Goal: Task Accomplishment & Management: Use online tool/utility

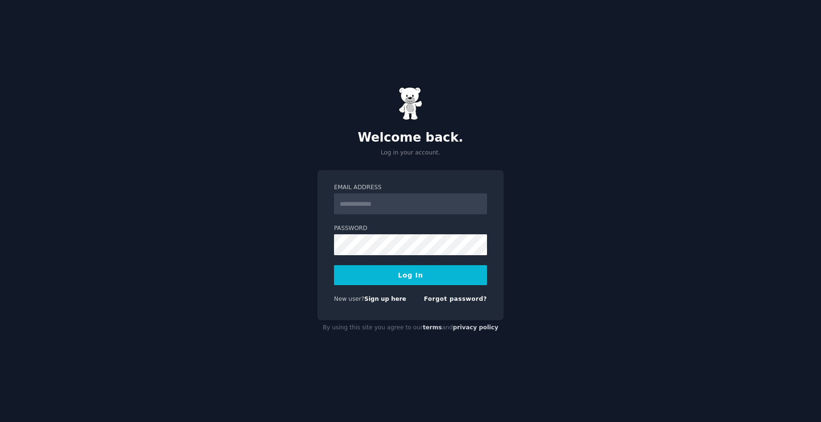
click at [375, 202] on input "Email Address" at bounding box center [410, 203] width 153 height 21
drag, startPoint x: 402, startPoint y: 203, endPoint x: 315, endPoint y: 200, distance: 87.0
click at [315, 200] on div "**********" at bounding box center [410, 211] width 821 height 422
type input "**********"
click at [425, 269] on button "Log In" at bounding box center [410, 275] width 153 height 20
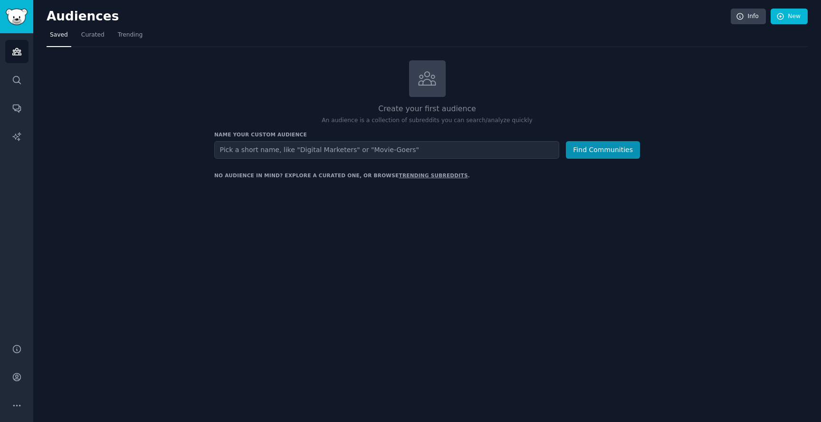
click at [430, 173] on link "trending subreddits" at bounding box center [433, 176] width 69 height 6
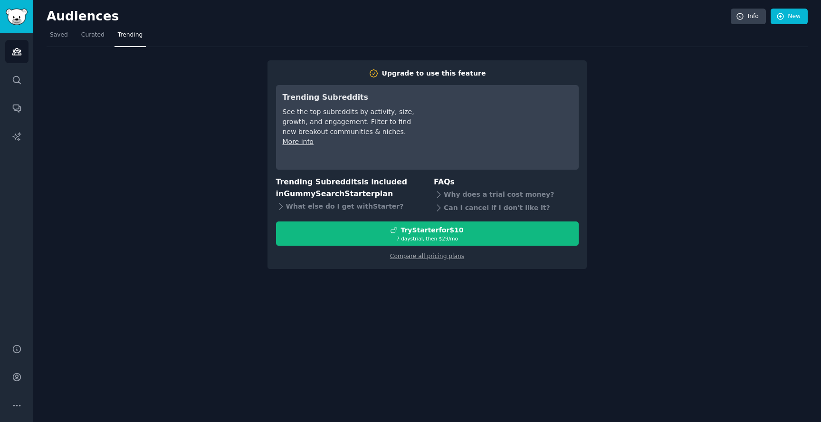
click at [613, 162] on div "Upgrade to use this feature Trending Subreddits See the top subreddits by activ…" at bounding box center [427, 158] width 761 height 222
click at [65, 34] on span "Saved" at bounding box center [59, 35] width 18 height 9
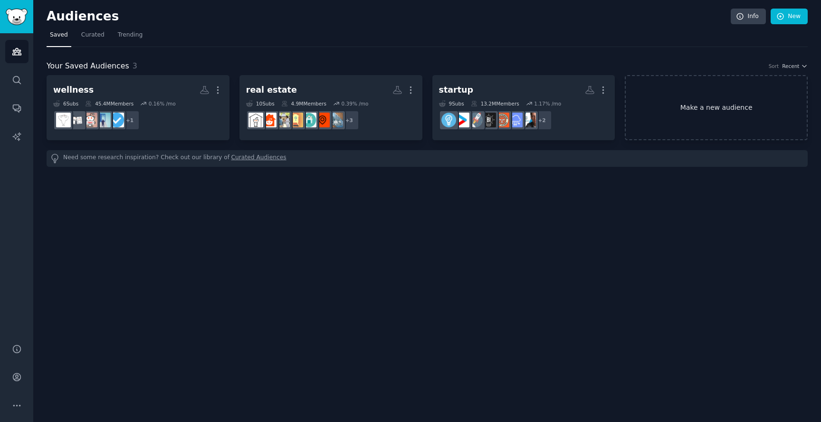
click at [693, 107] on link "Make a new audience" at bounding box center [716, 107] width 183 height 65
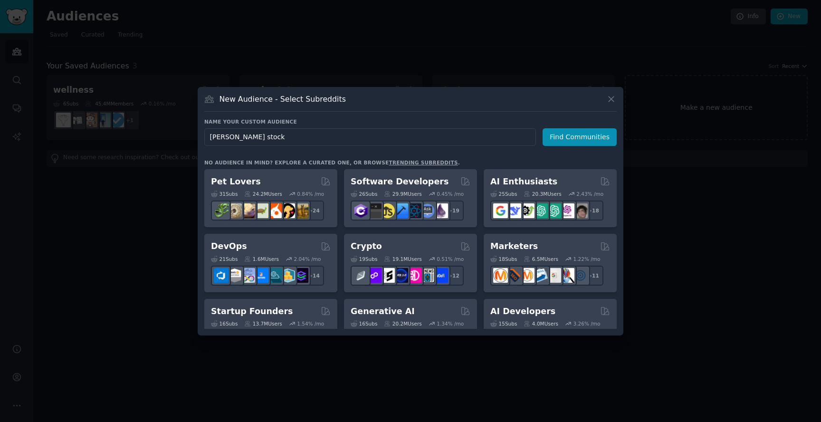
type input "[PERSON_NAME] stocks"
click button "Find Communities" at bounding box center [580, 137] width 74 height 18
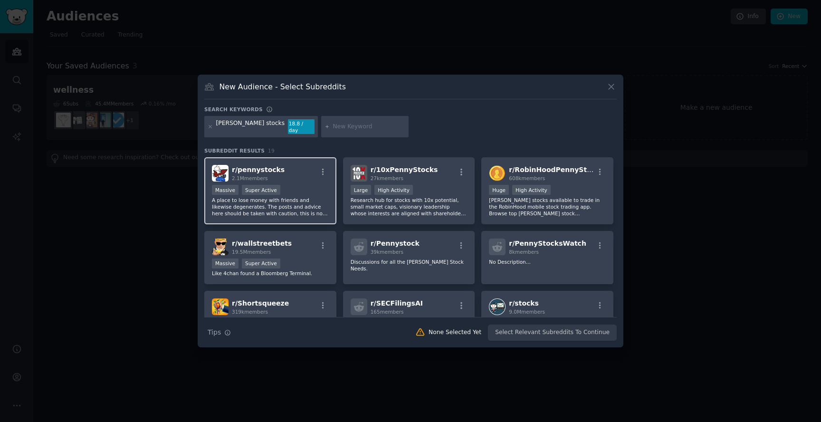
click at [307, 173] on div "r/ pennystocks 2.1M members" at bounding box center [270, 173] width 117 height 17
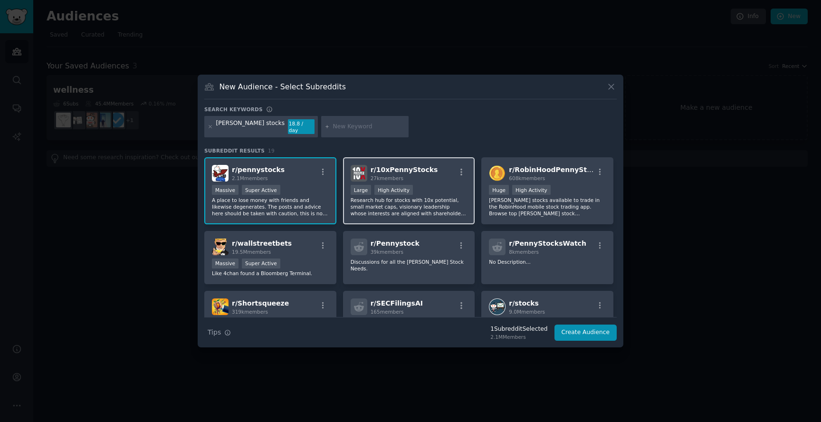
click at [443, 172] on div "r/ 10xPennyStocks 27k members" at bounding box center [409, 173] width 117 height 17
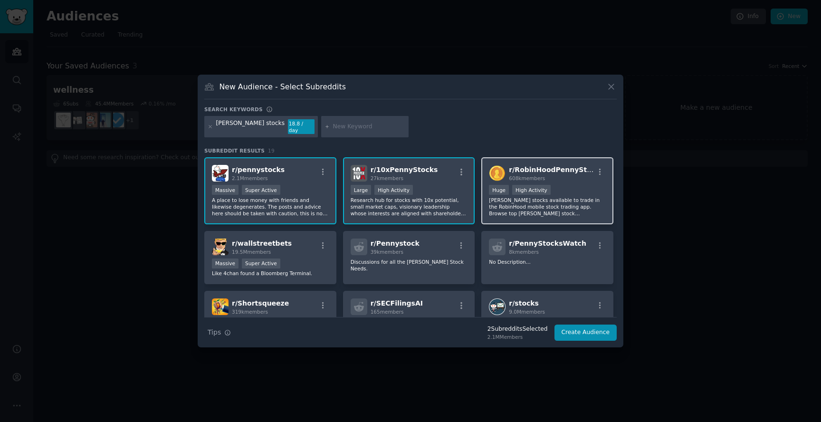
click at [556, 168] on span "r/ RobinHoodPennyStocks" at bounding box center [556, 170] width 95 height 8
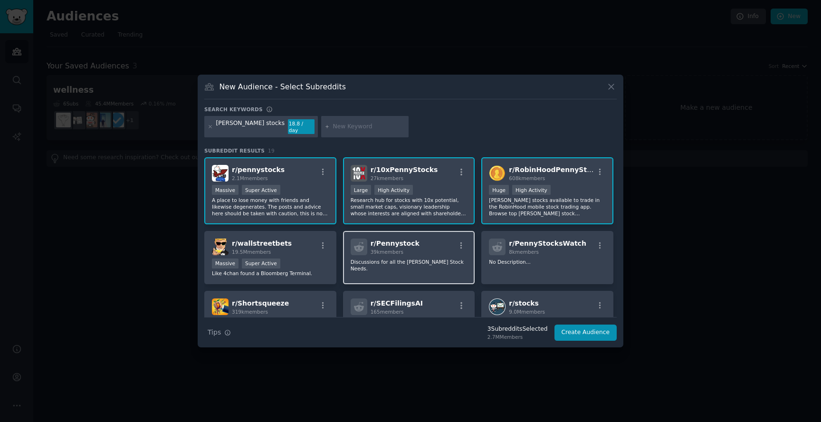
click at [426, 239] on div "r/ Pennystock 39k members" at bounding box center [409, 247] width 117 height 17
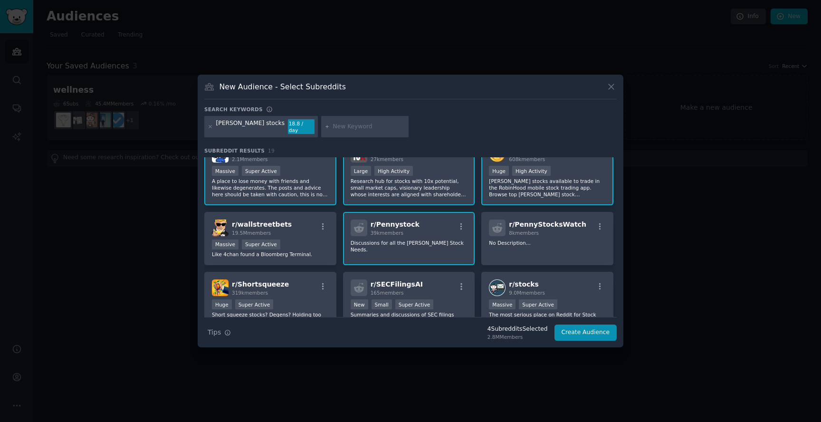
scroll to position [22, 0]
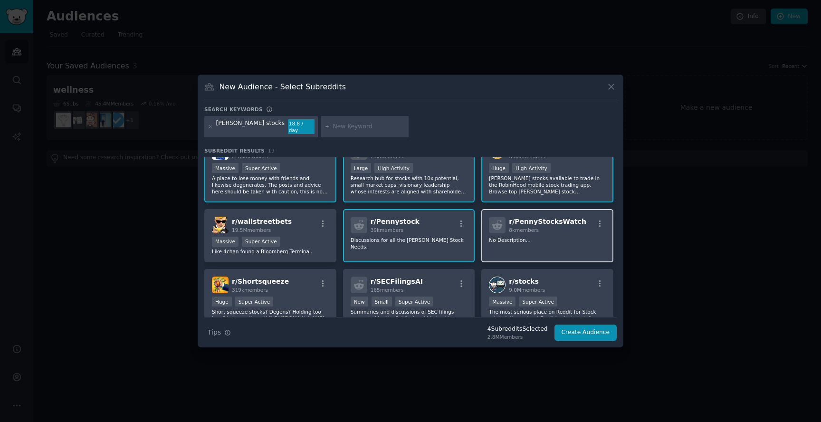
click at [534, 230] on div "r/ PennyStocksWatch 8k members No Description..." at bounding box center [547, 236] width 132 height 54
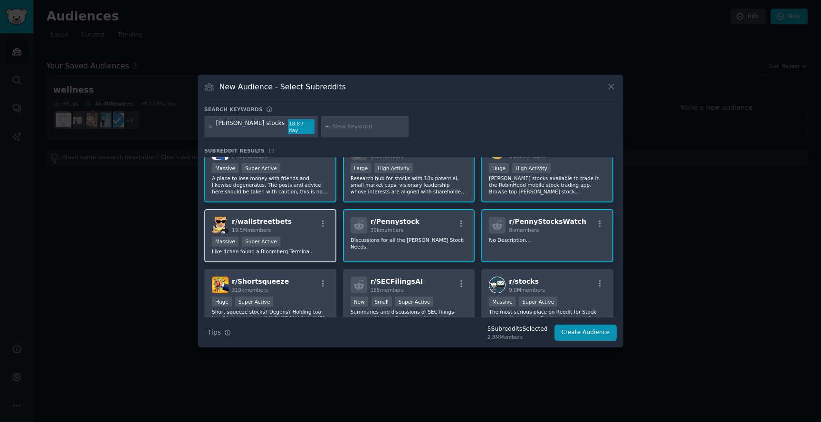
click at [302, 223] on div "r/ wallstreetbets 19.5M members" at bounding box center [270, 225] width 117 height 17
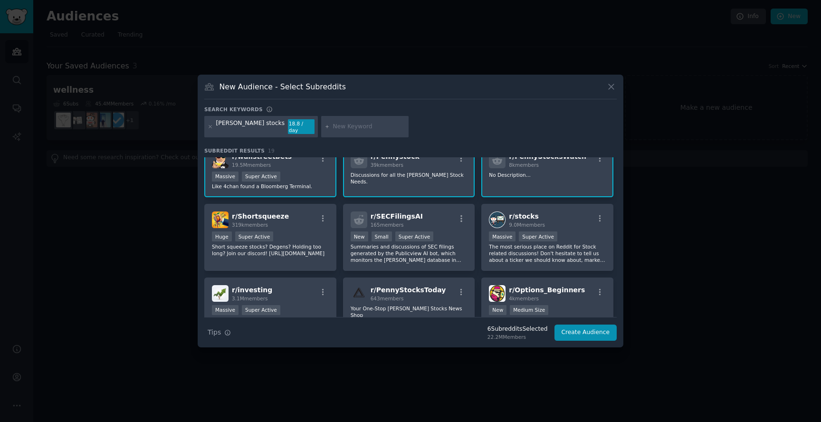
scroll to position [95, 0]
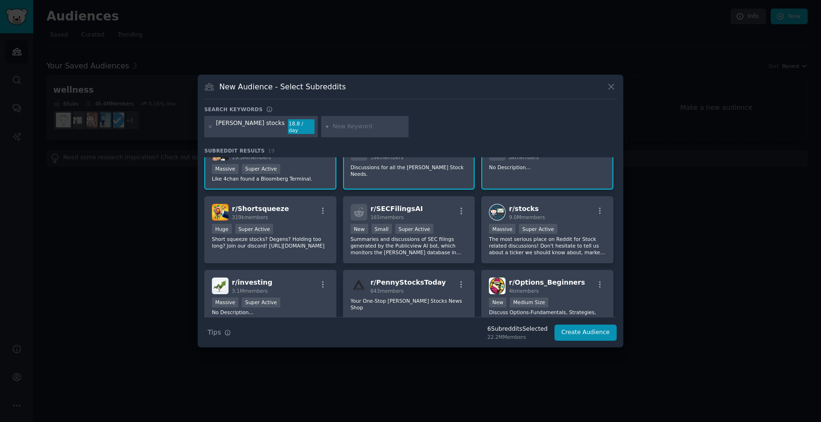
click at [302, 224] on div "Huge Super Active" at bounding box center [270, 230] width 117 height 12
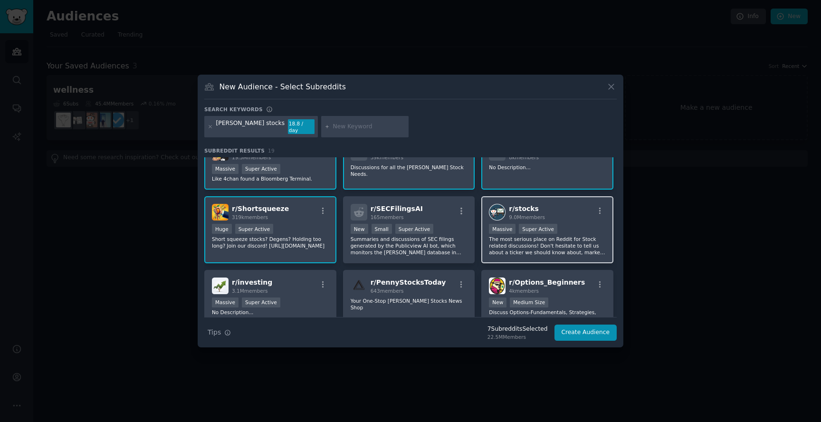
click at [536, 210] on h2 "r/ stocks 9.0M members" at bounding box center [527, 212] width 36 height 17
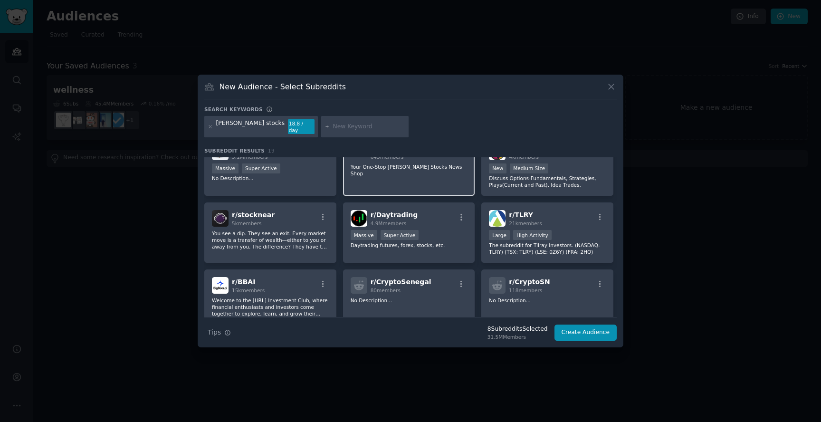
scroll to position [230, 0]
click at [423, 216] on div "r/ Daytrading 4.9M members" at bounding box center [409, 217] width 117 height 17
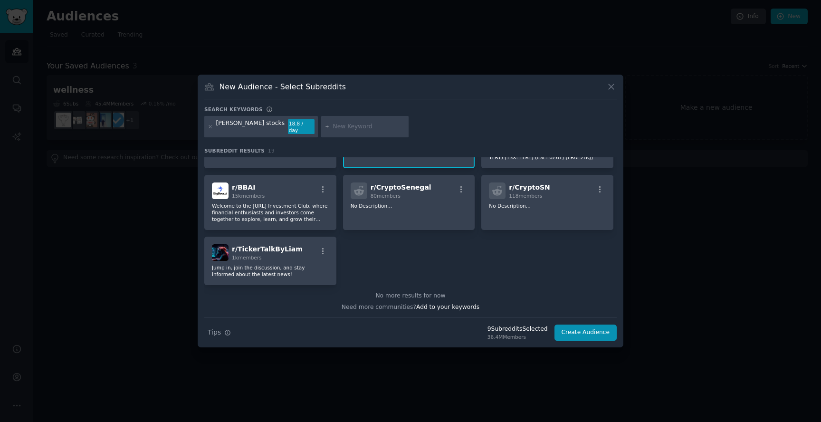
scroll to position [324, 0]
click at [569, 326] on button "Create Audience" at bounding box center [586, 333] width 63 height 16
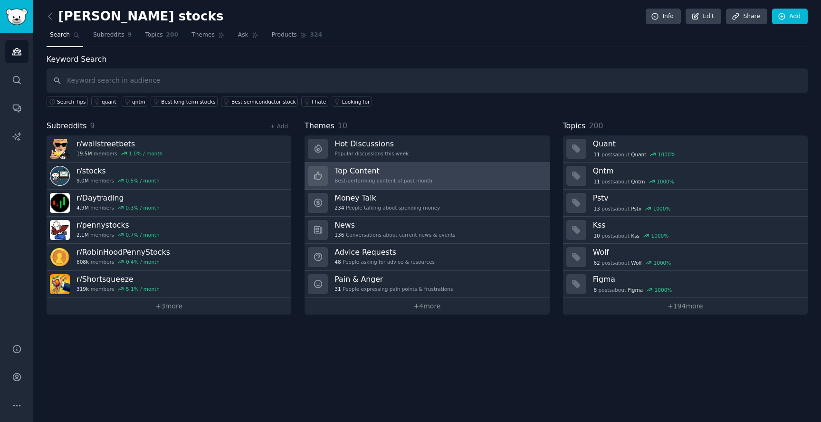
click at [456, 166] on link "Top Content Best-performing content of past month" at bounding box center [427, 176] width 245 height 27
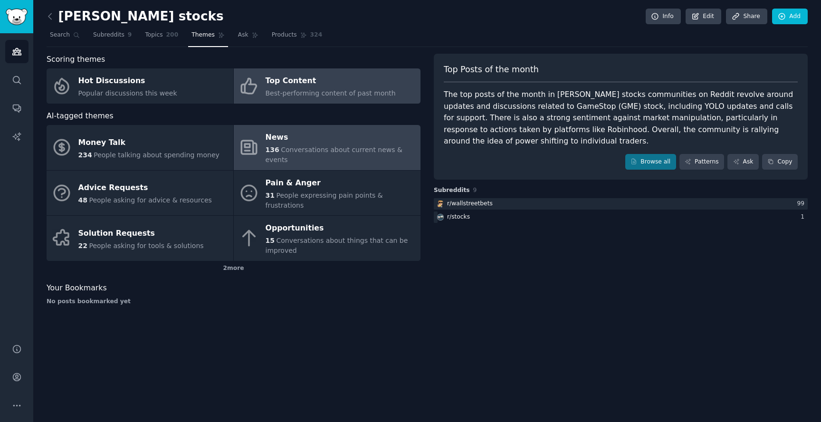
click at [336, 137] on div "News" at bounding box center [341, 137] width 150 height 15
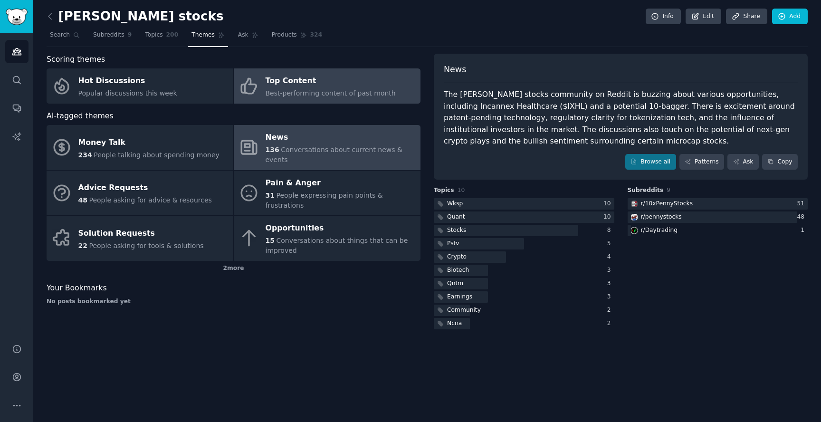
click at [279, 78] on div "Top Content" at bounding box center [331, 81] width 130 height 15
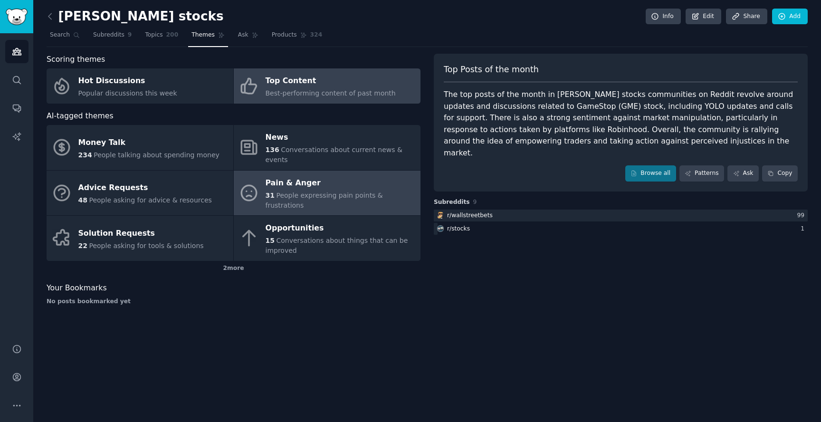
click at [270, 175] on div "Pain & Anger" at bounding box center [341, 182] width 150 height 15
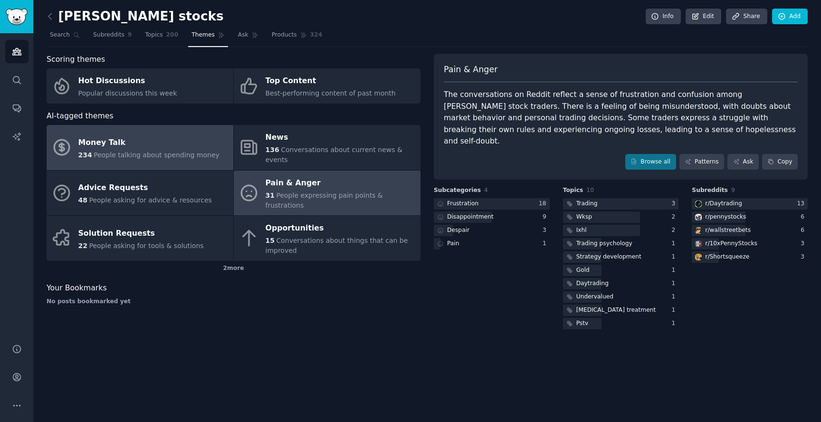
click at [227, 154] on link "Money Talk 234 People talking about spending money" at bounding box center [140, 147] width 187 height 45
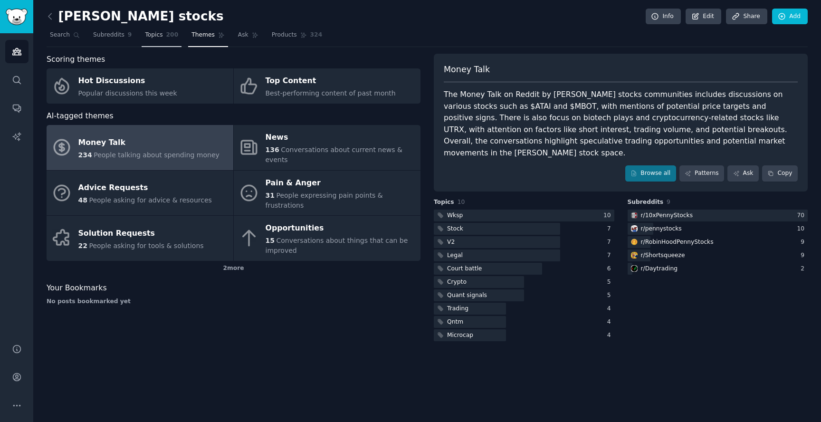
click at [150, 33] on span "Topics" at bounding box center [154, 35] width 18 height 9
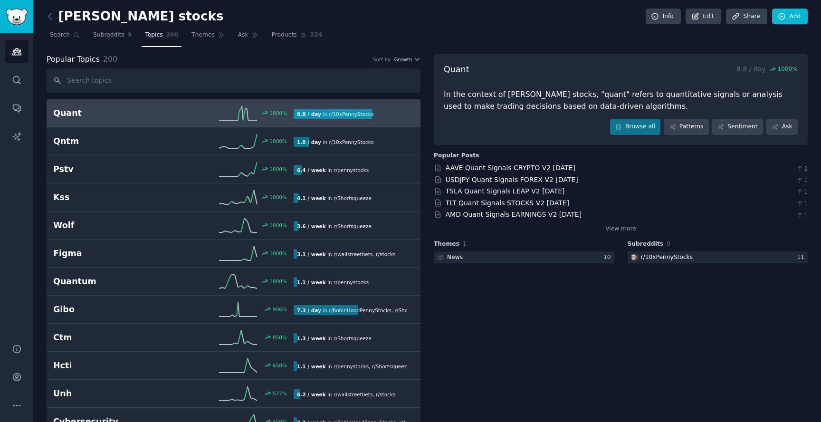
click at [145, 110] on h2 "Quant" at bounding box center [113, 113] width 120 height 12
